Goal: Register for event/course

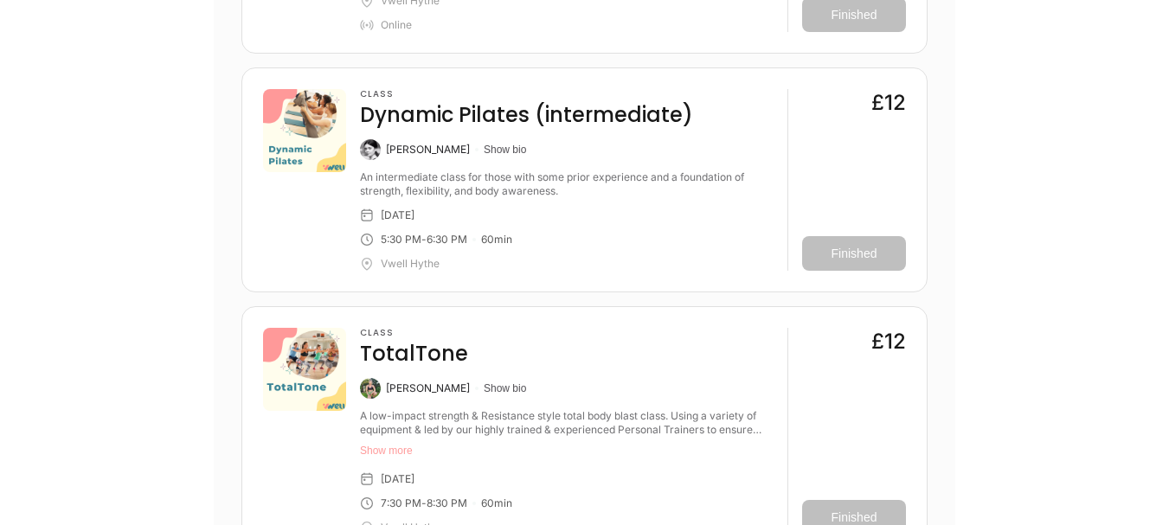
scroll to position [4357, 0]
click at [503, 144] on button "Show bio" at bounding box center [505, 148] width 42 height 14
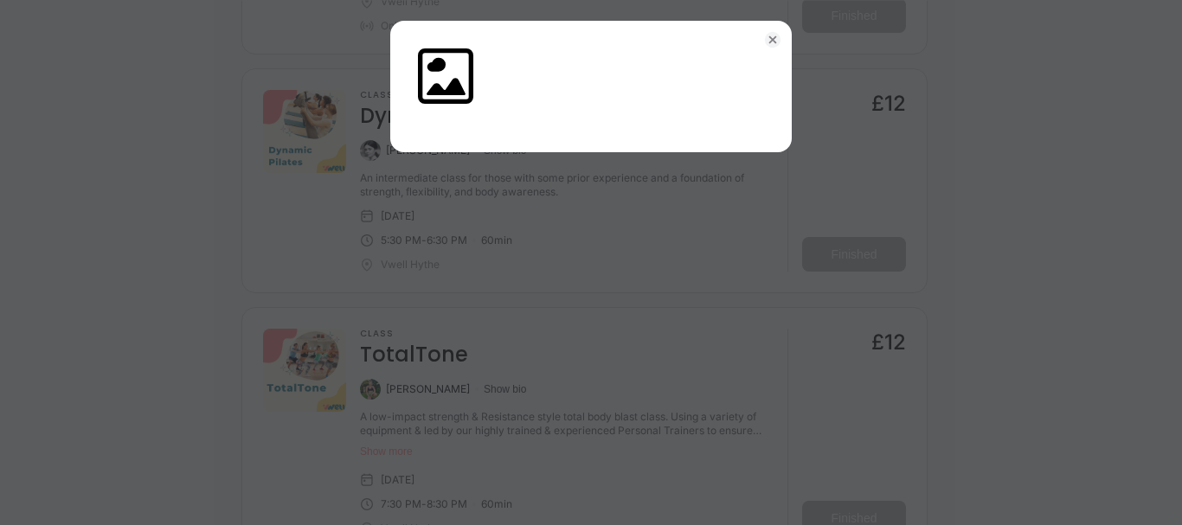
click at [773, 35] on circle "button" at bounding box center [773, 40] width 16 height 16
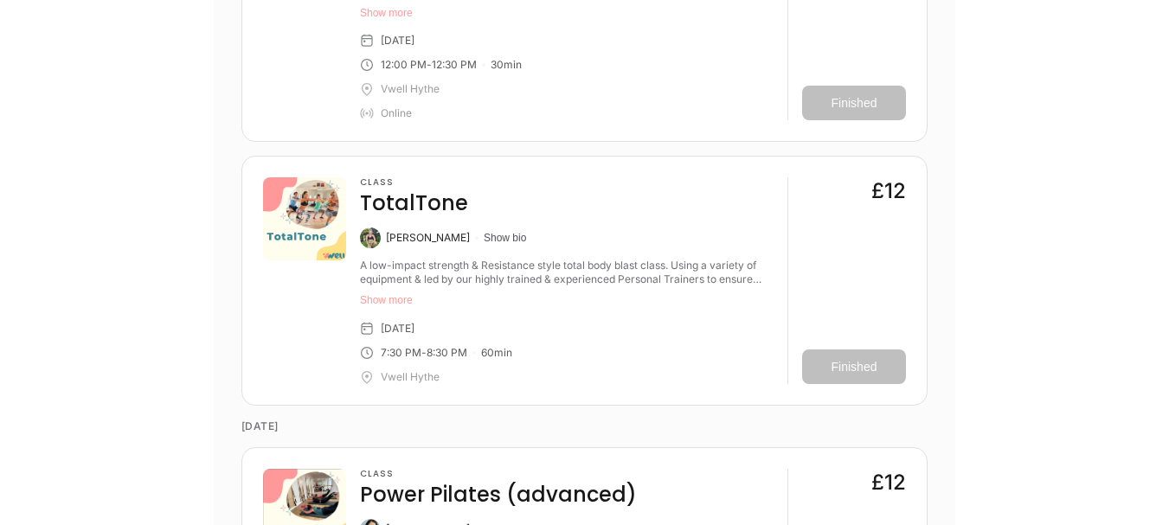
scroll to position [0, 0]
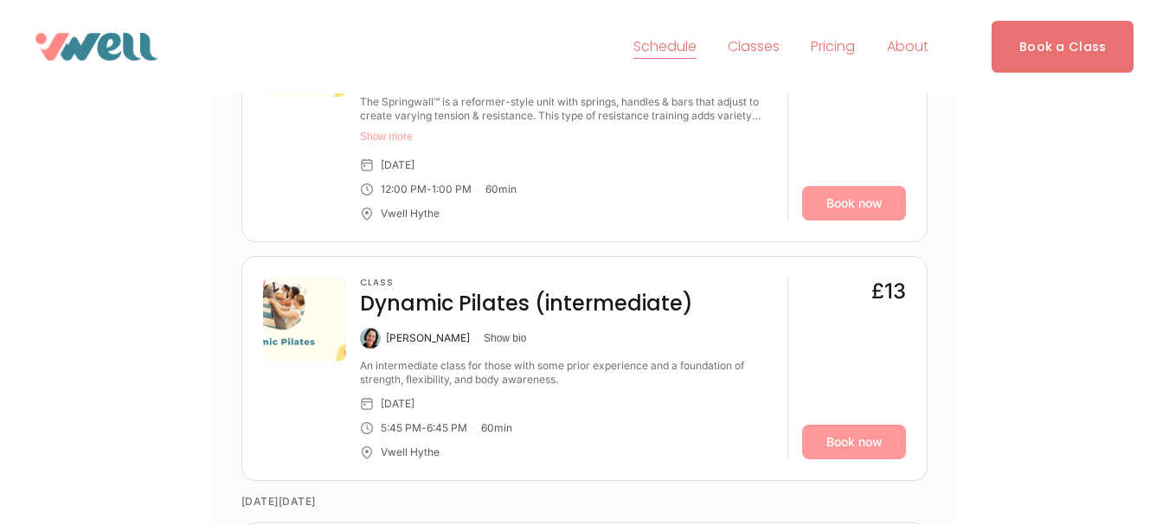
scroll to position [4361, 0]
